Goal: Task Accomplishment & Management: Use online tool/utility

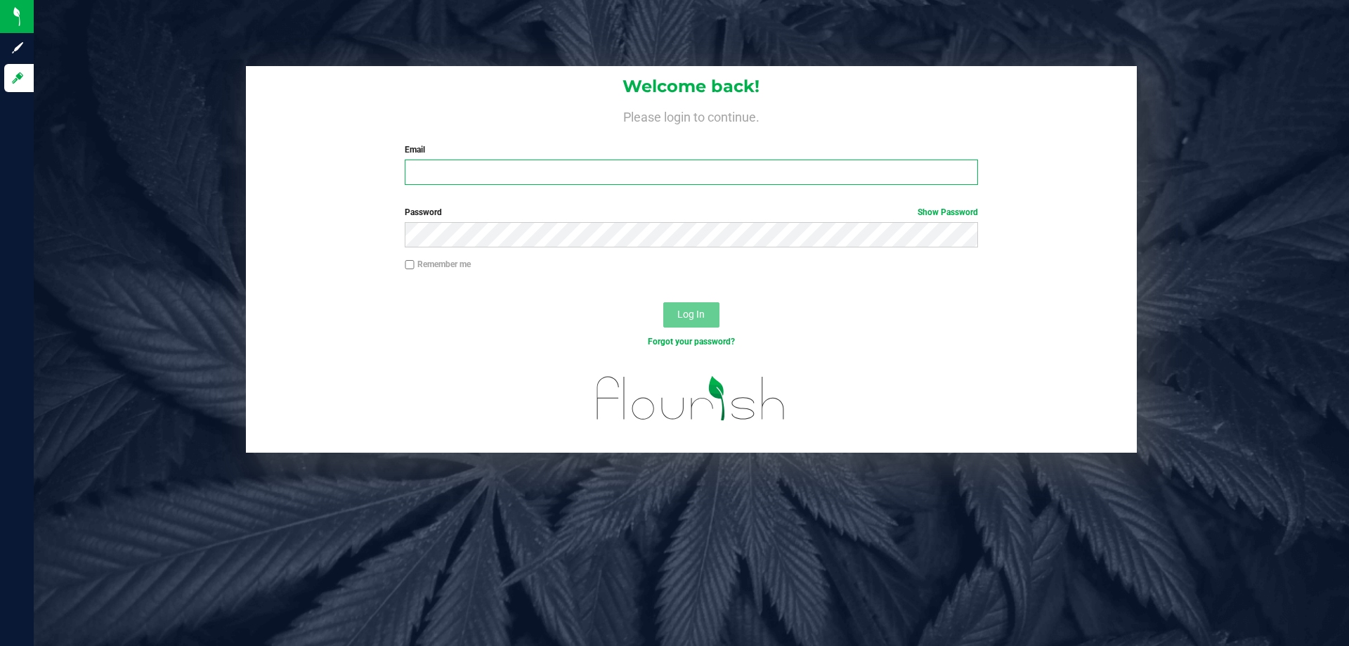
click at [436, 162] on input "Email" at bounding box center [691, 171] width 573 height 25
type input "[EMAIL_ADDRESS][DOMAIN_NAME]"
click at [663, 302] on button "Log In" at bounding box center [691, 314] width 56 height 25
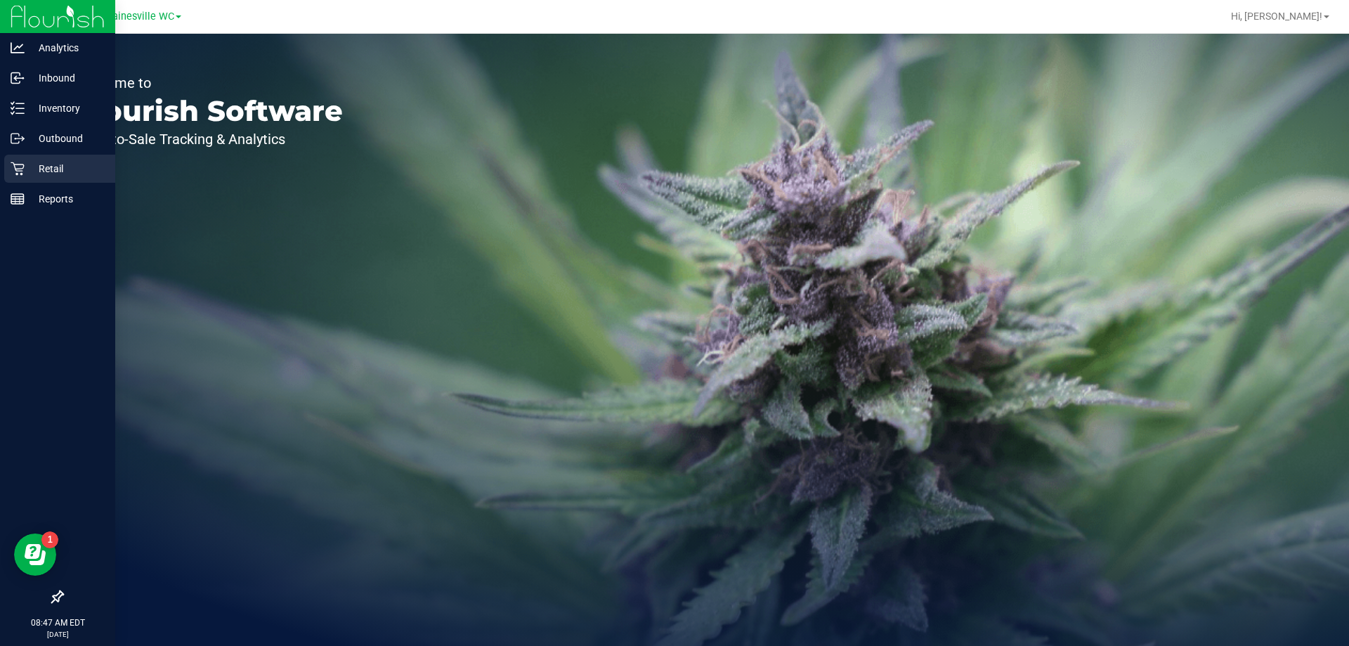
click at [41, 166] on p "Retail" at bounding box center [67, 168] width 84 height 17
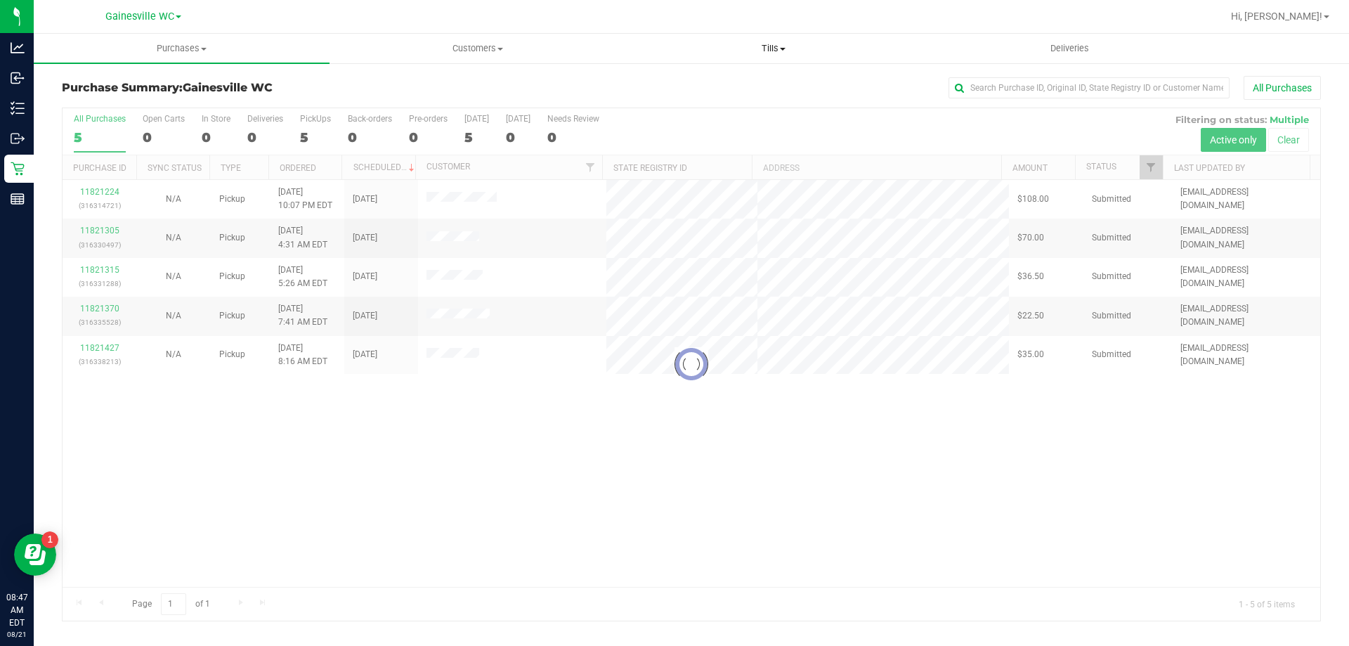
click at [769, 45] on span "Tills" at bounding box center [773, 48] width 294 height 13
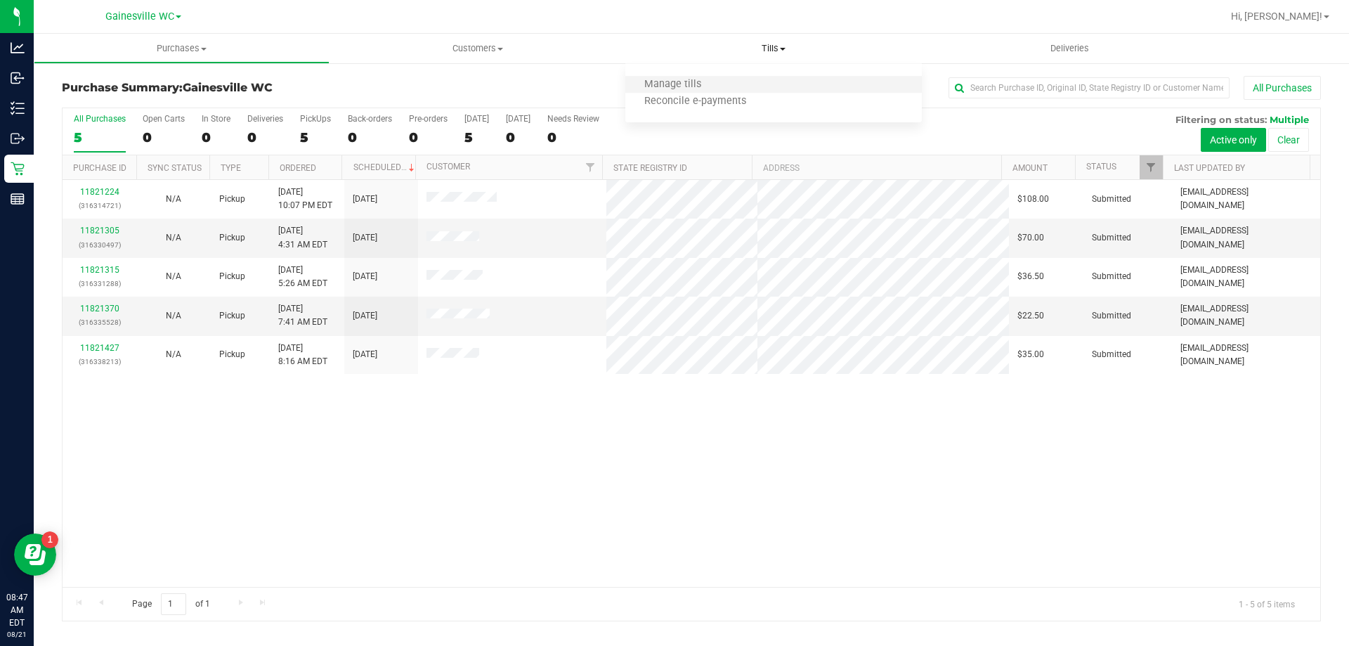
click at [745, 86] on li "Manage tills" at bounding box center [773, 85] width 296 height 17
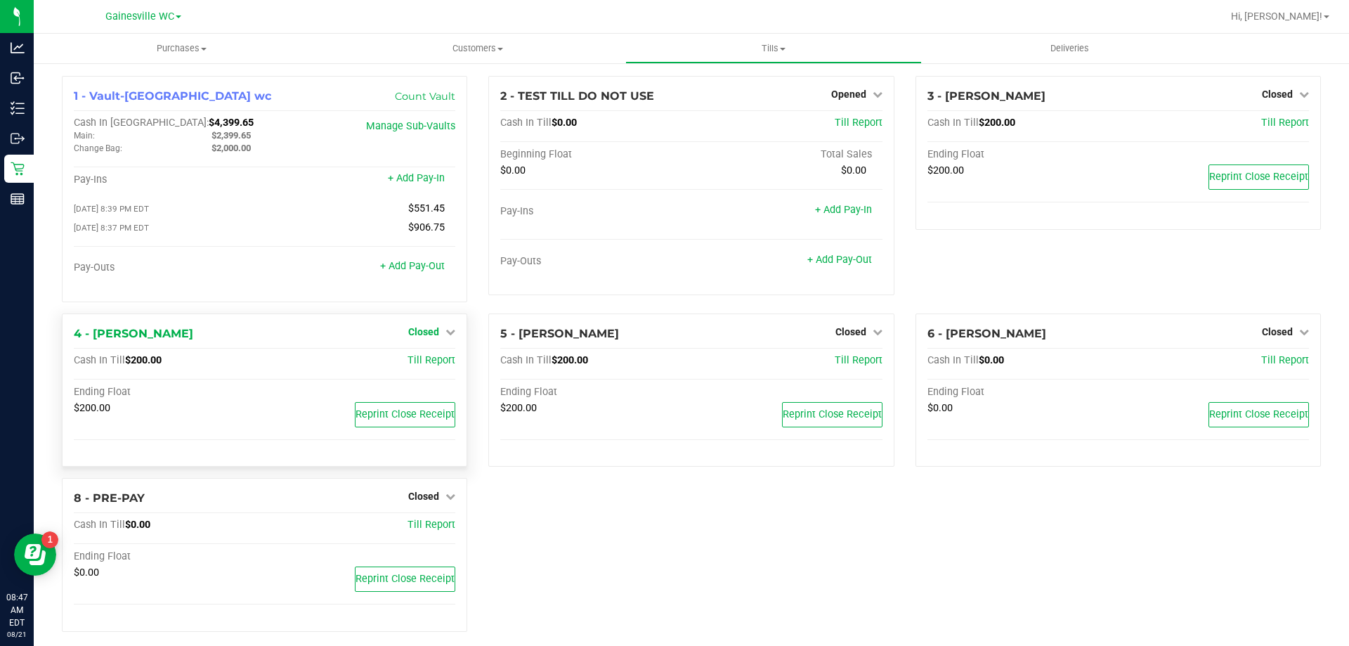
click at [436, 336] on link "Closed" at bounding box center [431, 331] width 47 height 11
click at [421, 361] on link "Open Till" at bounding box center [423, 360] width 37 height 11
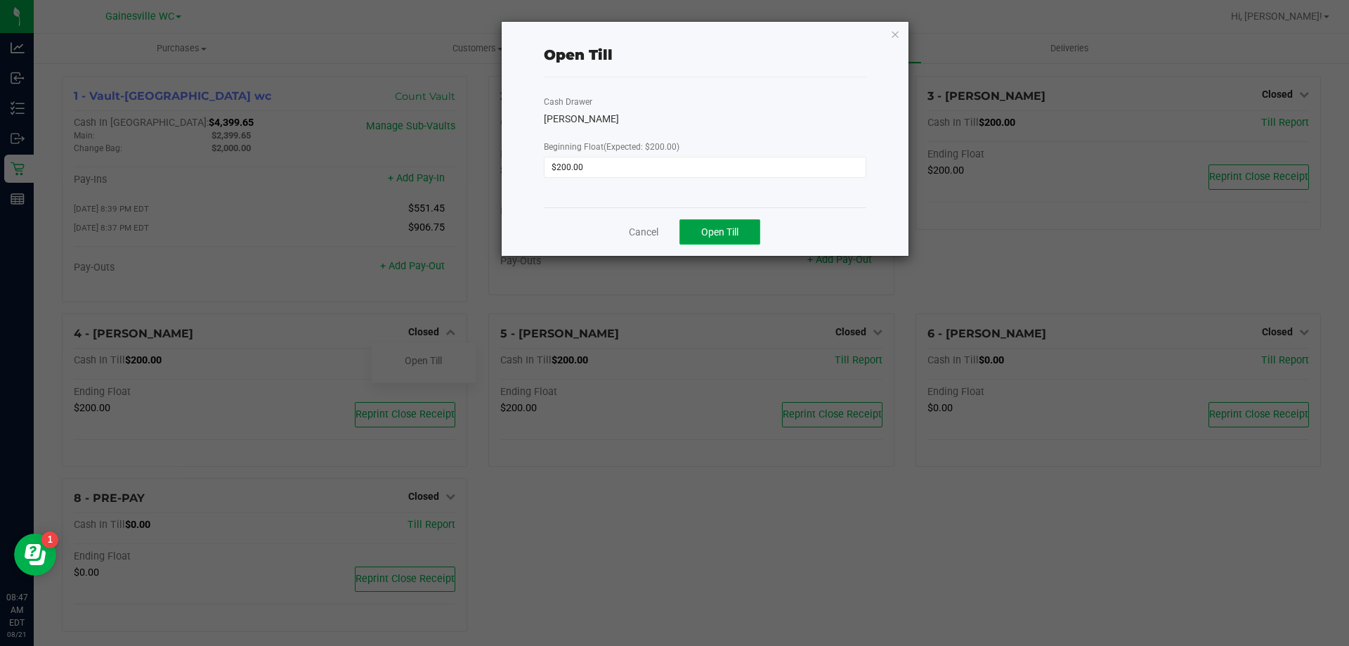
click at [699, 227] on button "Open Till" at bounding box center [719, 231] width 81 height 25
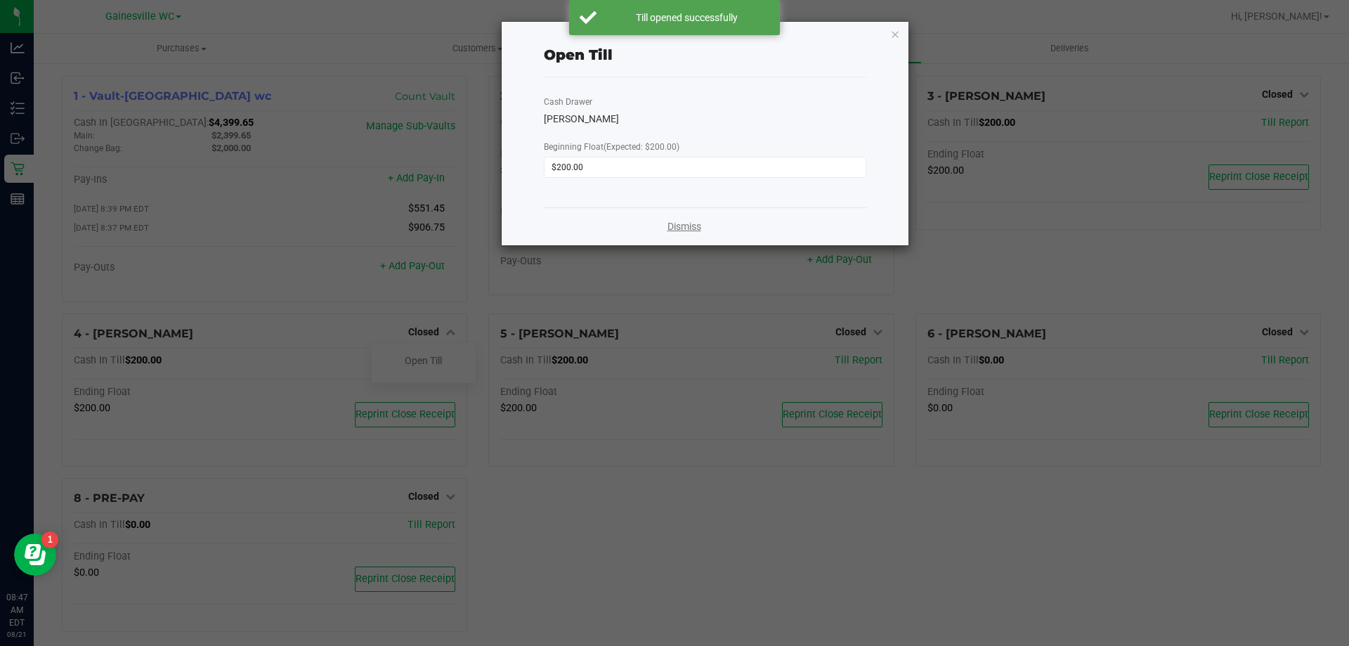
click at [685, 222] on link "Dismiss" at bounding box center [684, 226] width 34 height 15
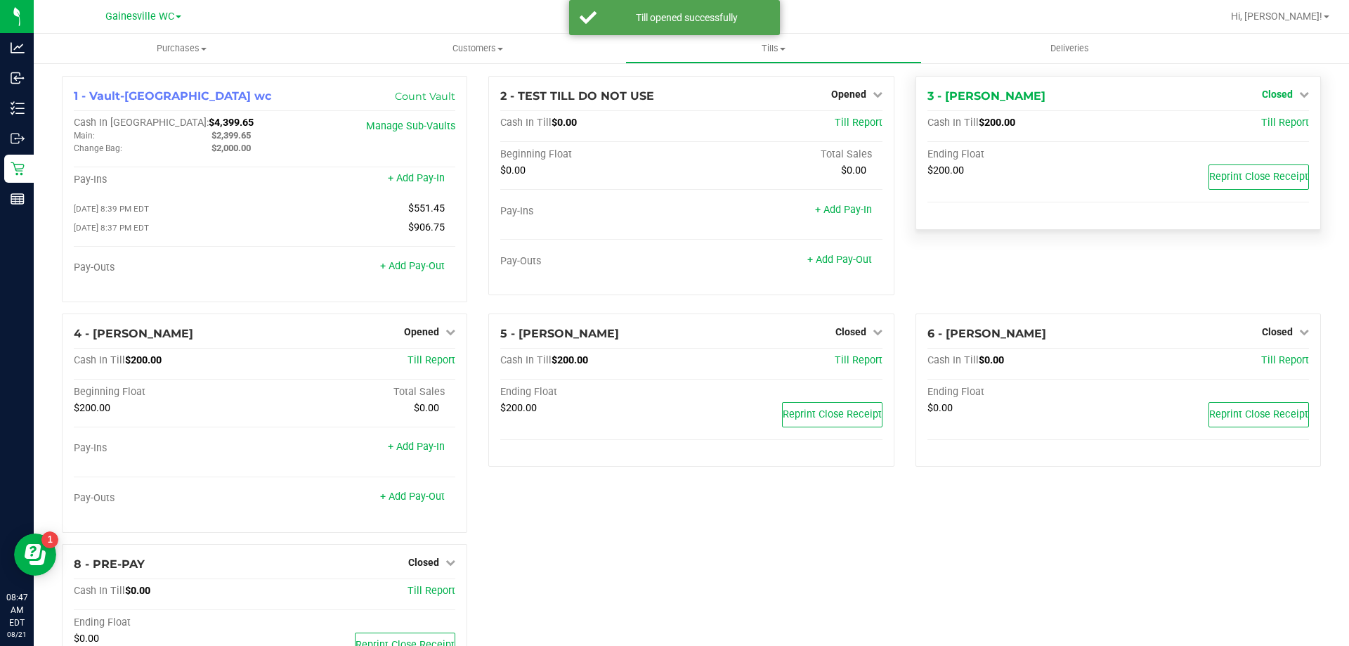
click at [1277, 97] on span "Closed" at bounding box center [1277, 94] width 31 height 11
click at [1271, 122] on link "Open Till" at bounding box center [1276, 123] width 37 height 11
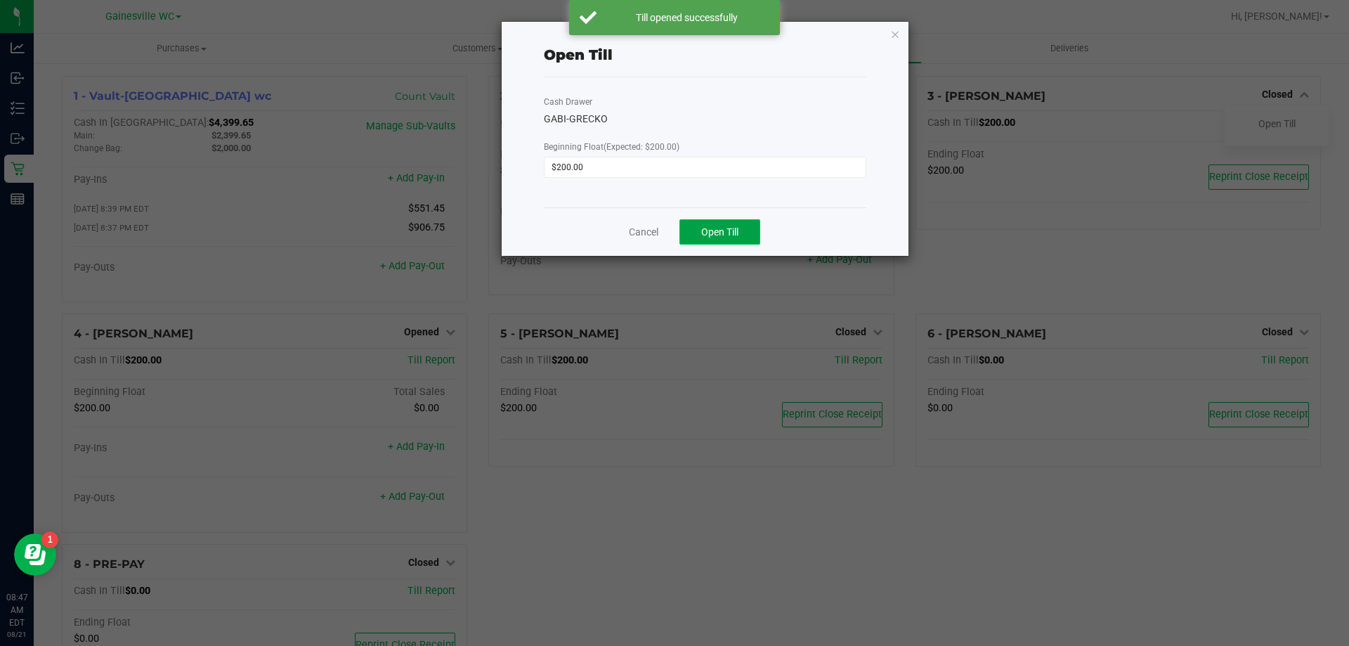
click at [714, 240] on button "Open Till" at bounding box center [719, 231] width 81 height 25
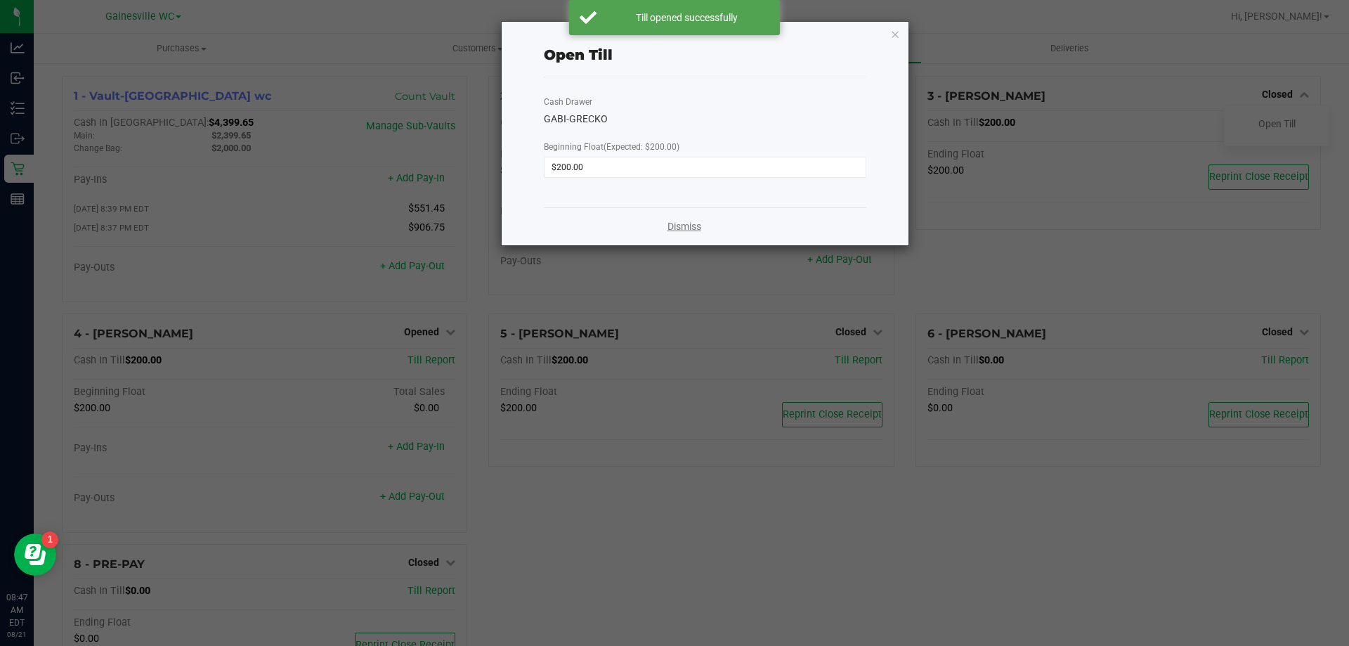
click at [681, 228] on link "Dismiss" at bounding box center [684, 226] width 34 height 15
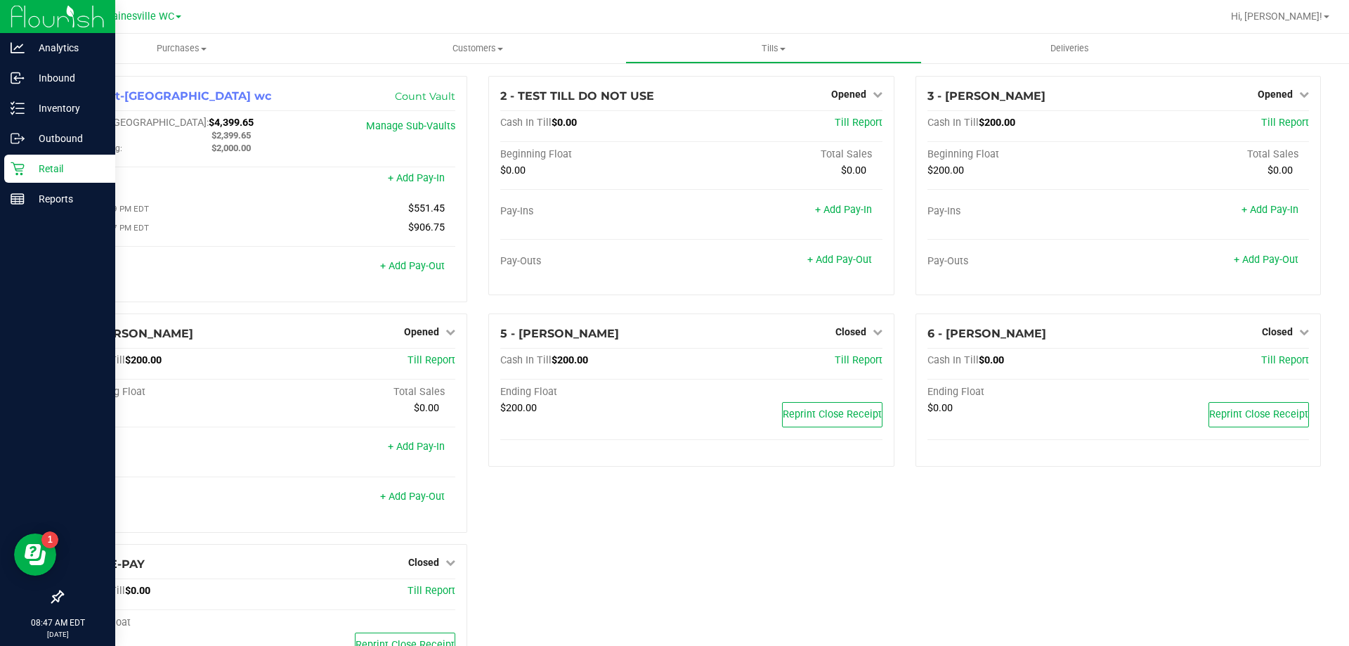
click at [48, 172] on p "Retail" at bounding box center [67, 168] width 84 height 17
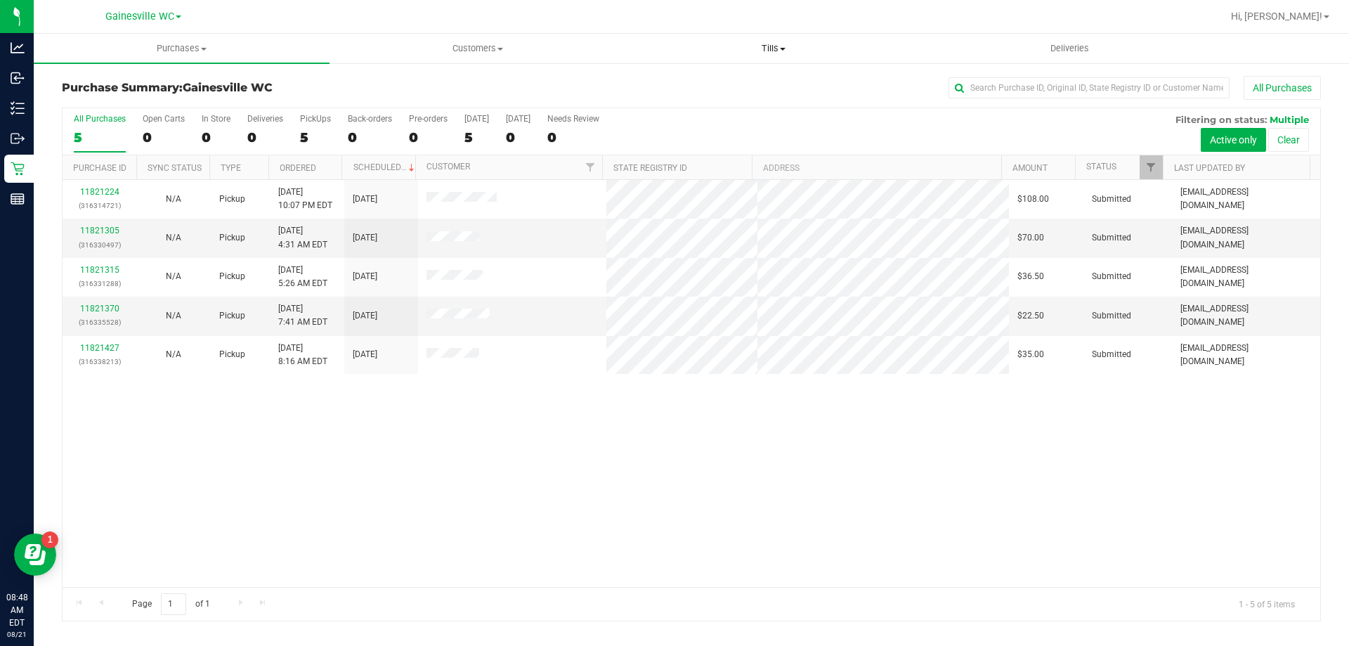
click at [770, 44] on span "Tills" at bounding box center [773, 48] width 294 height 13
click at [715, 80] on span "Manage tills" at bounding box center [672, 85] width 95 height 12
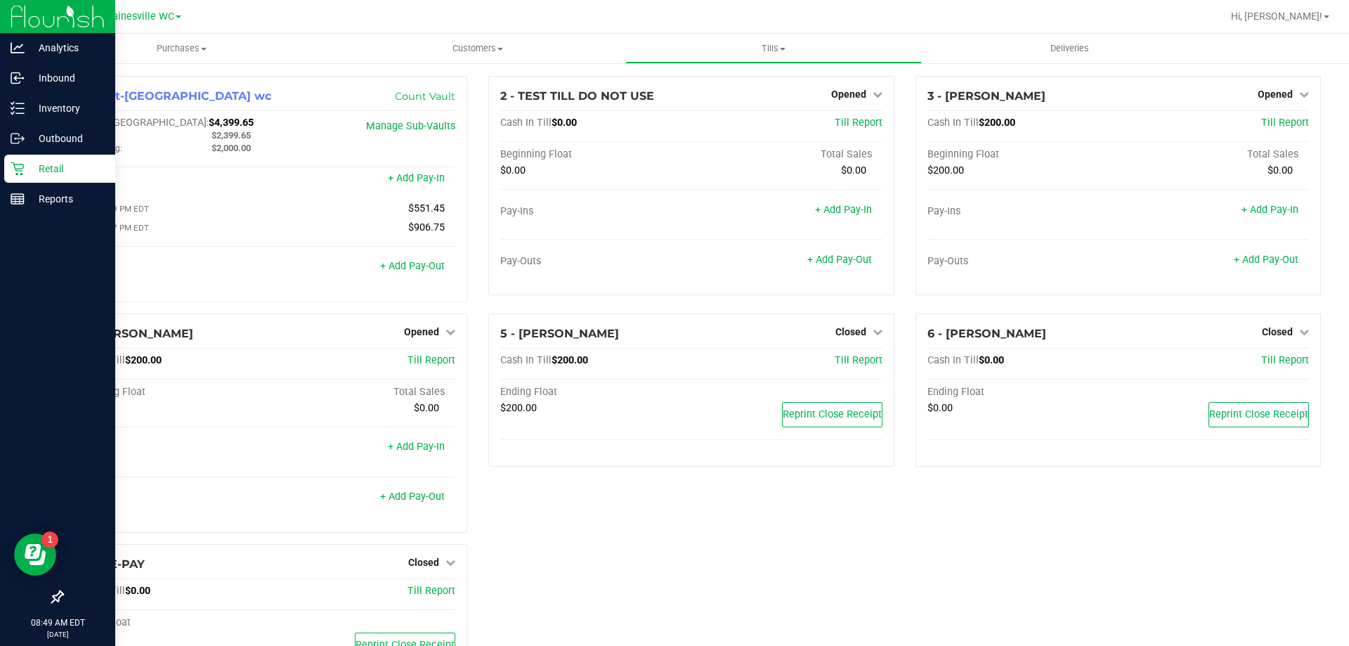
click at [33, 169] on p "Retail" at bounding box center [67, 168] width 84 height 17
